Goal: Task Accomplishment & Management: Use online tool/utility

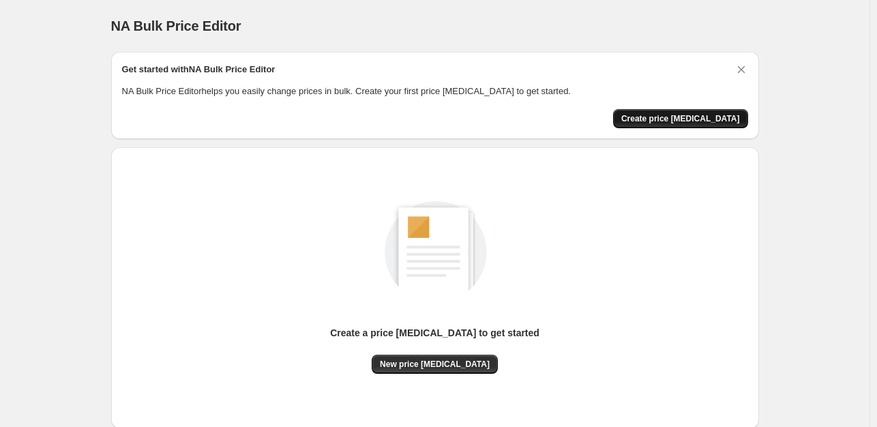
click at [704, 115] on span "Create price [MEDICAL_DATA]" at bounding box center [680, 118] width 119 height 11
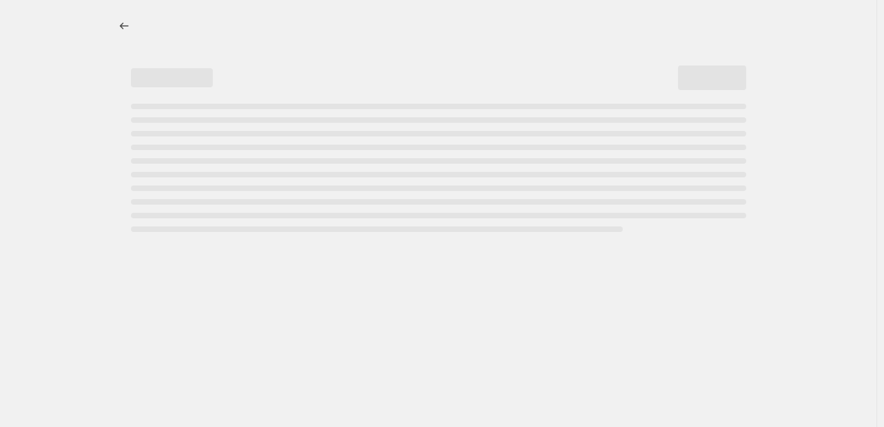
select select "percentage"
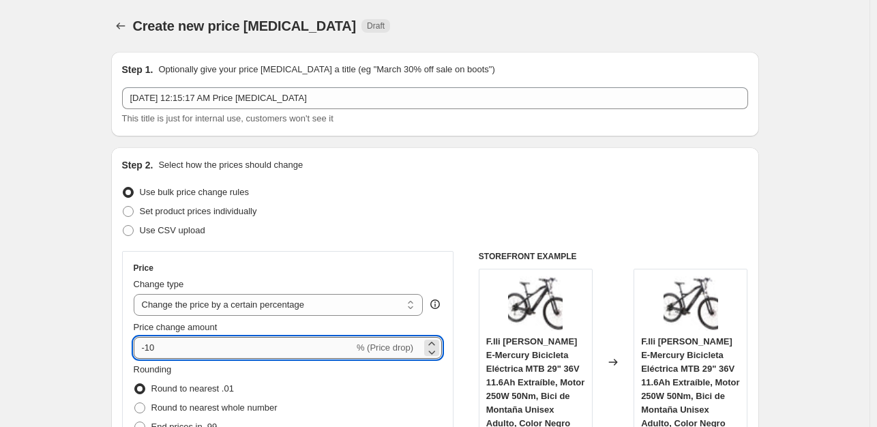
click at [232, 344] on input "-10" at bounding box center [244, 348] width 220 height 22
type input "-1"
type input "-35"
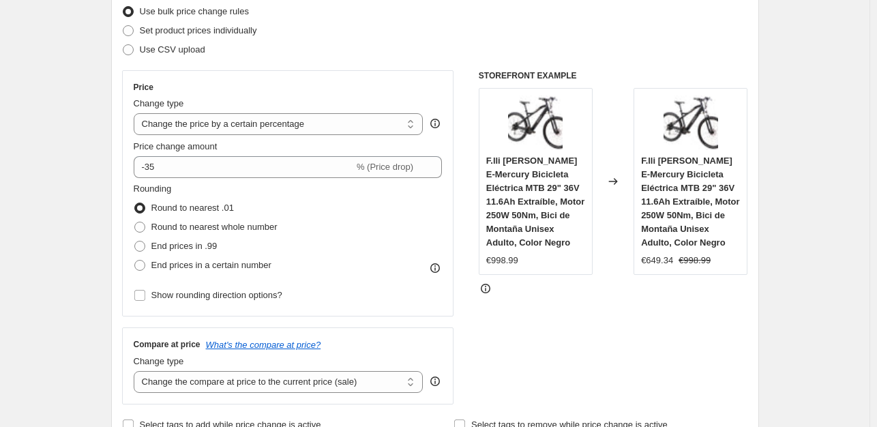
scroll to position [182, 0]
click at [191, 245] on span "End prices in .99" at bounding box center [184, 244] width 66 height 10
click at [135, 240] on input "End prices in .99" at bounding box center [134, 239] width 1 height 1
radio input "true"
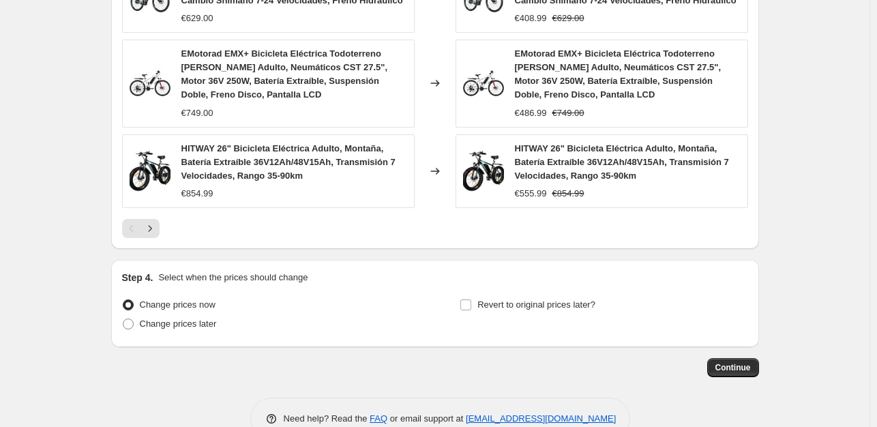
scroll to position [1039, 0]
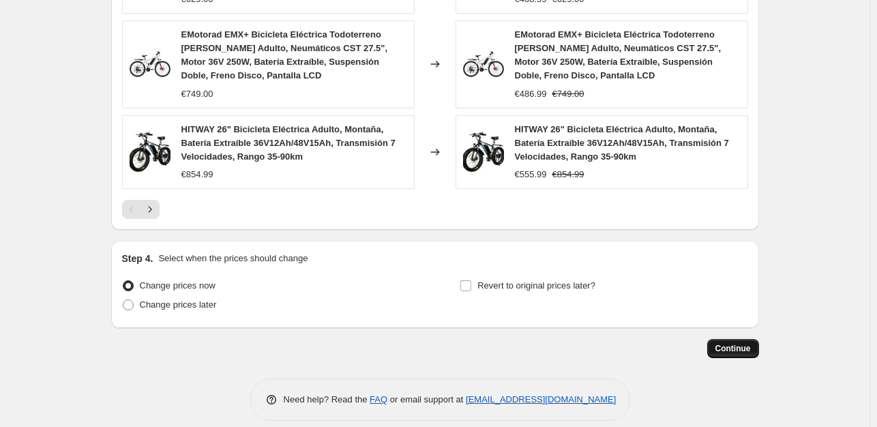
click at [747, 343] on span "Continue" at bounding box center [732, 348] width 35 height 11
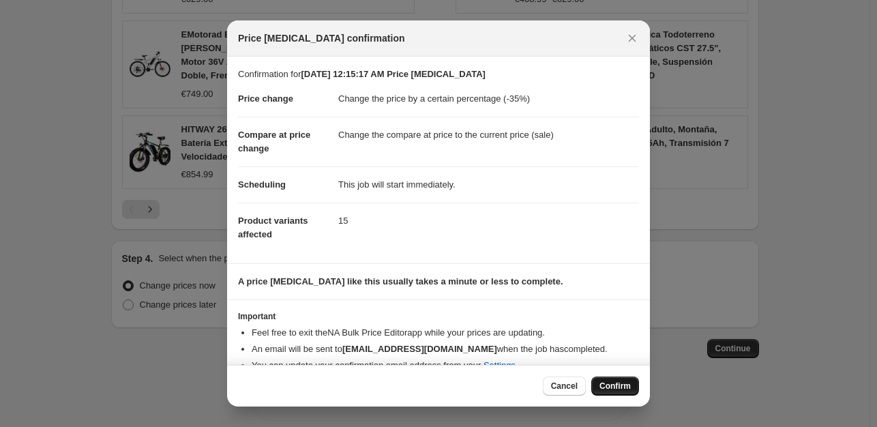
click at [614, 388] on span "Confirm" at bounding box center [614, 385] width 31 height 11
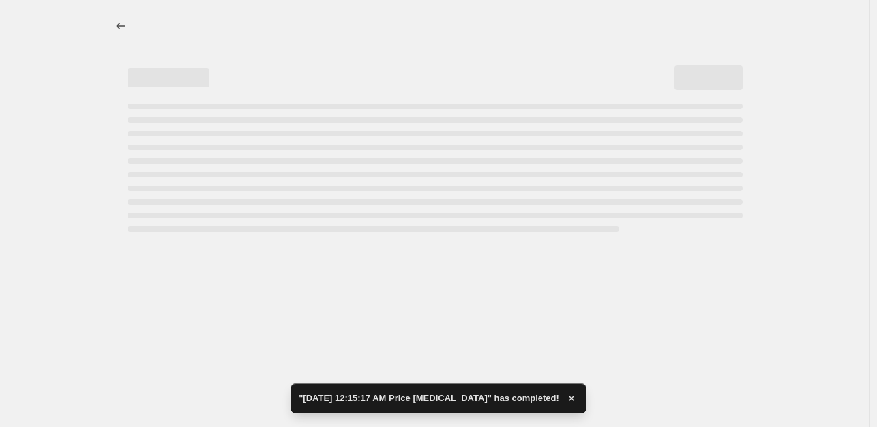
select select "percentage"
